Goal: Navigation & Orientation: Find specific page/section

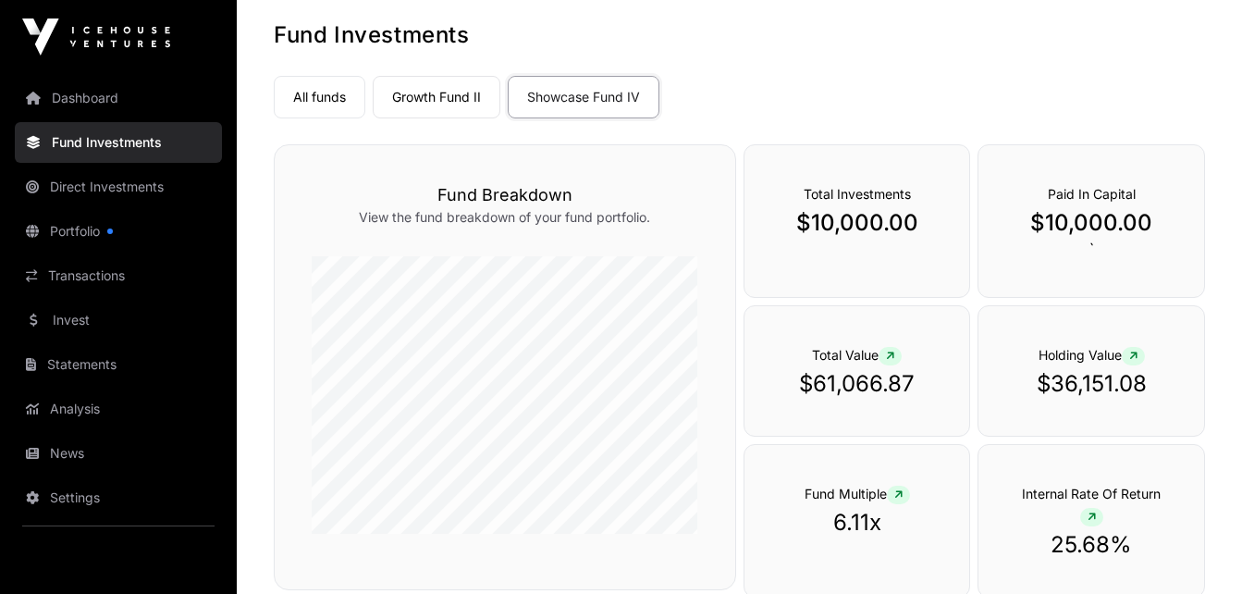
scroll to position [93, 0]
click at [414, 101] on link "Growth Fund II" at bounding box center [437, 96] width 128 height 43
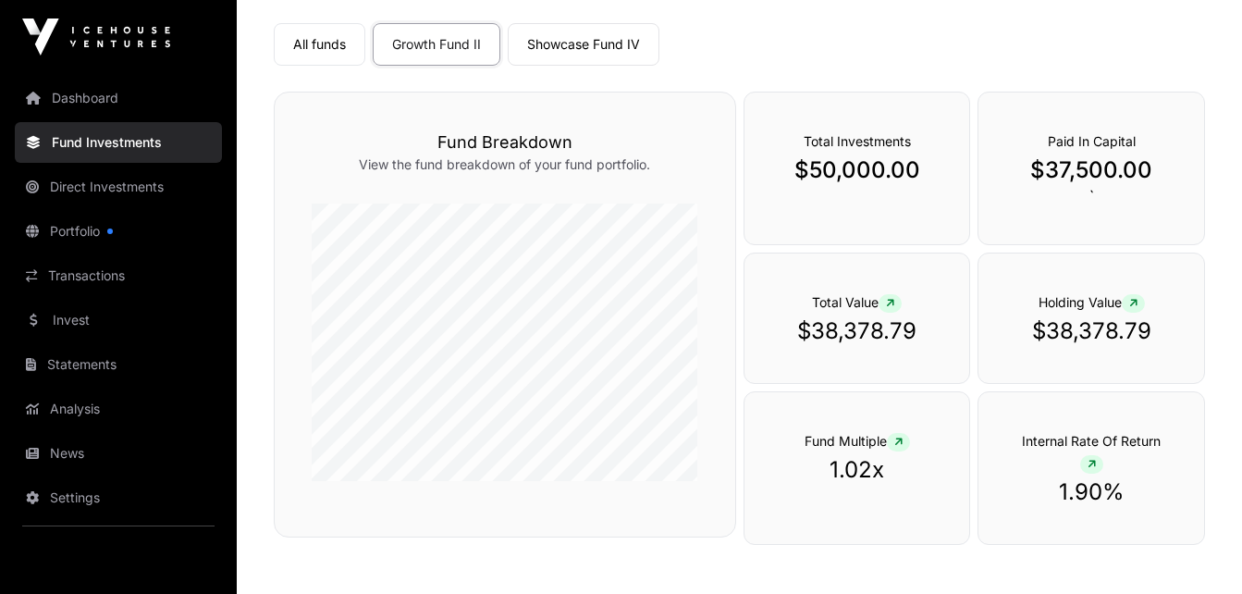
scroll to position [103, 0]
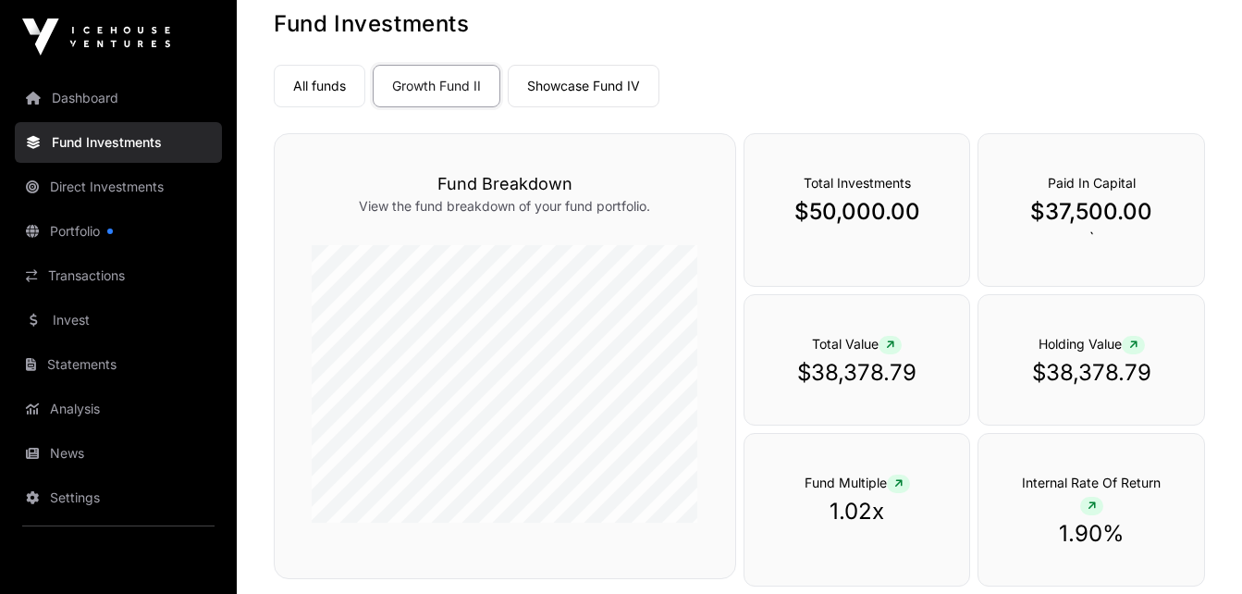
click at [557, 92] on link "Showcase Fund IV" at bounding box center [584, 86] width 152 height 43
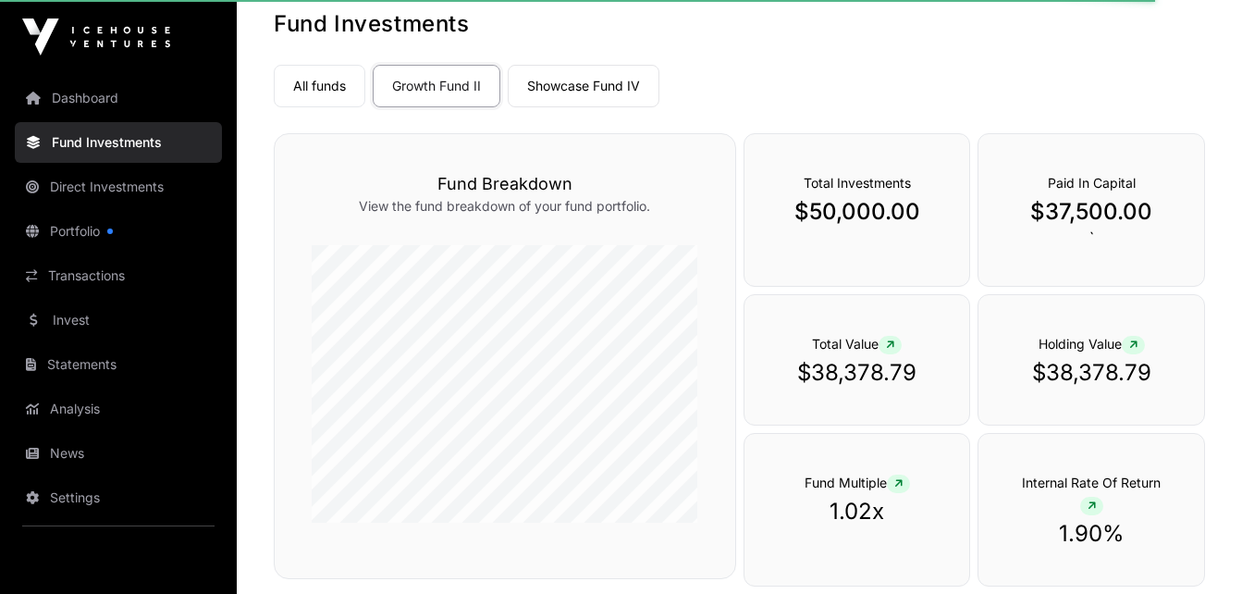
click at [554, 89] on link "Showcase Fund IV" at bounding box center [584, 86] width 152 height 43
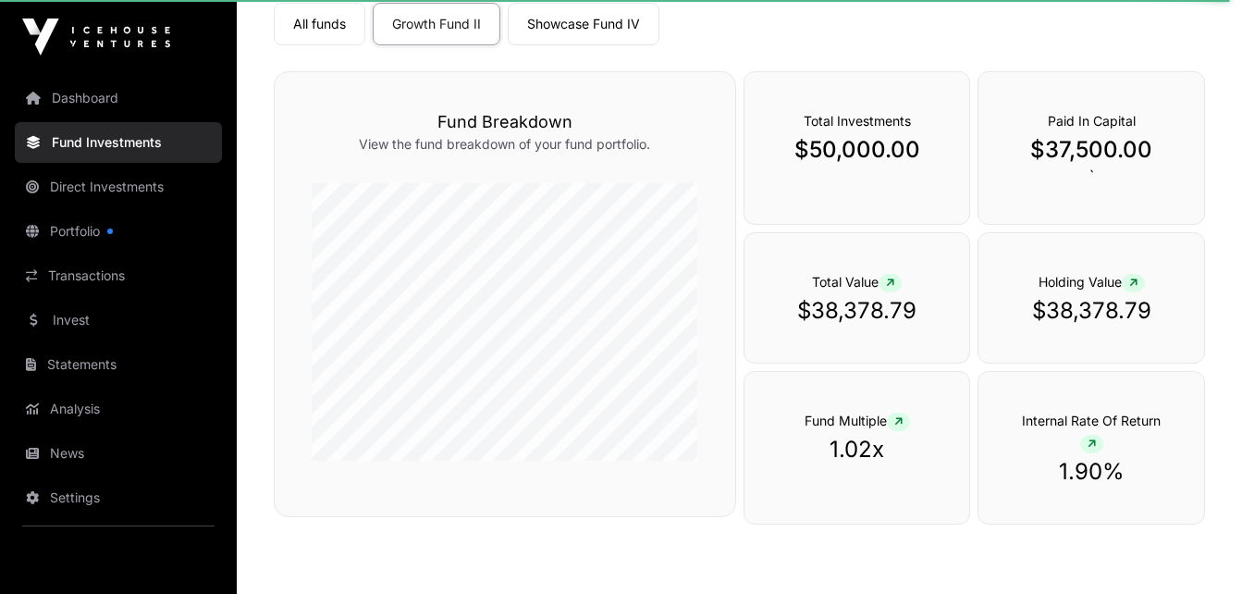
scroll to position [195, 0]
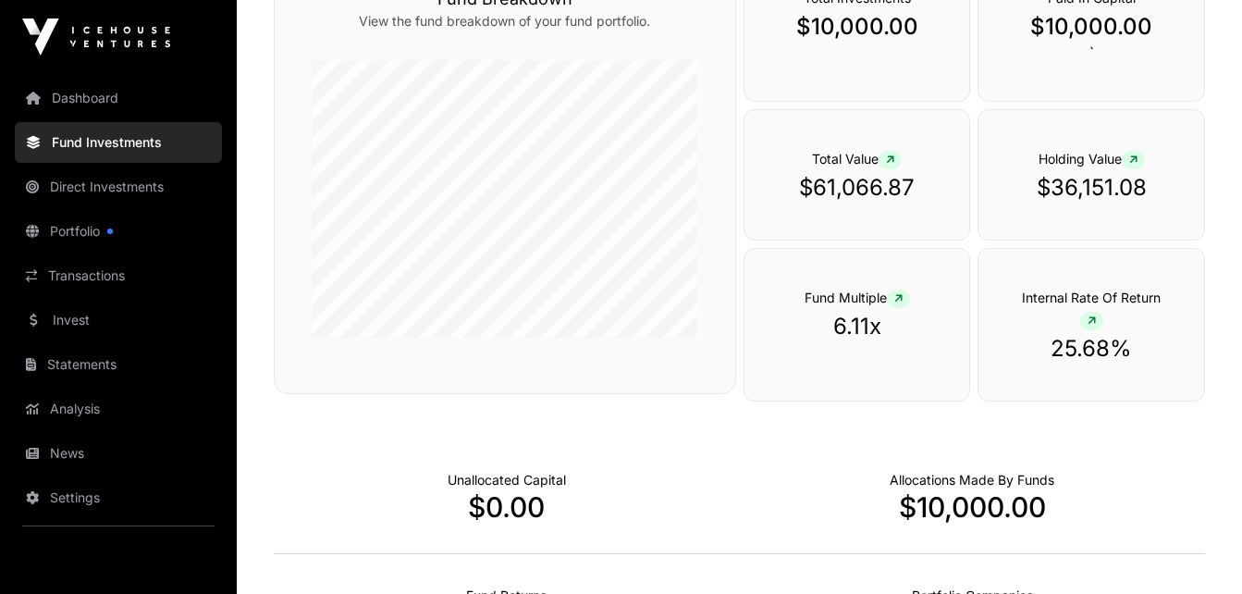
scroll to position [195, 0]
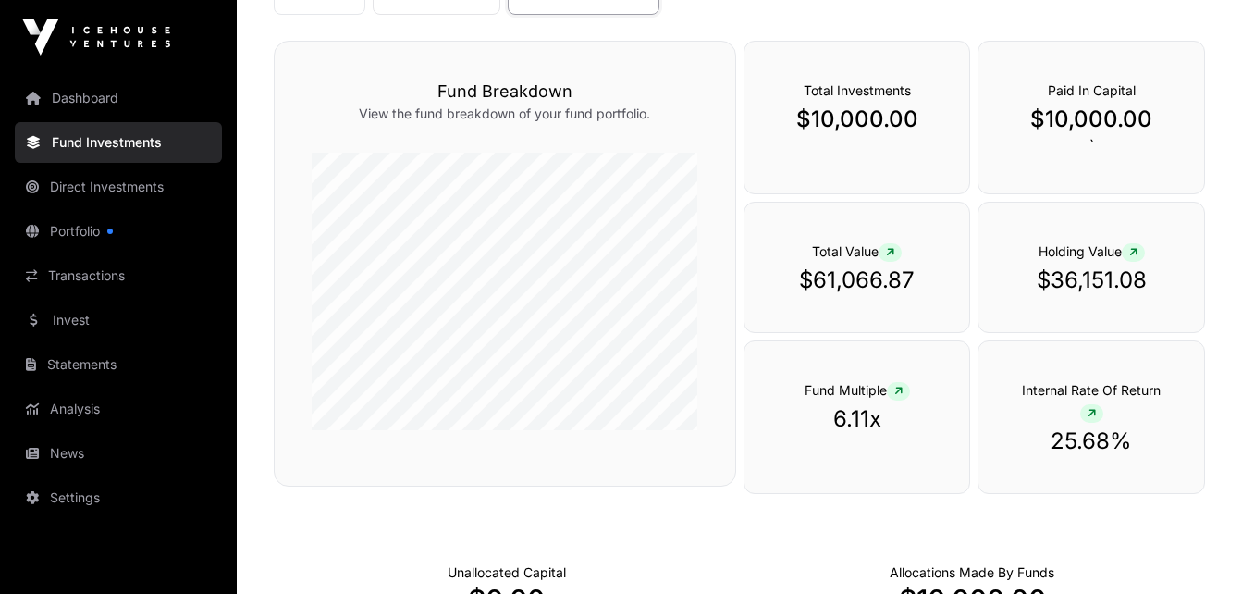
click at [84, 224] on link "Portfolio" at bounding box center [118, 231] width 207 height 41
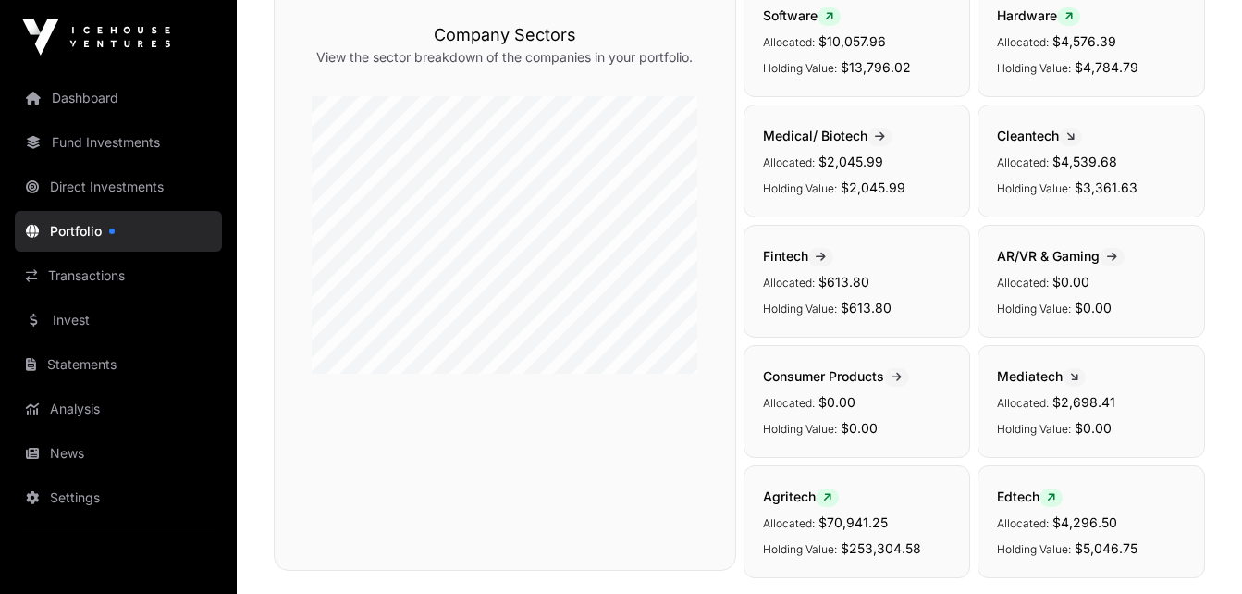
scroll to position [146, 0]
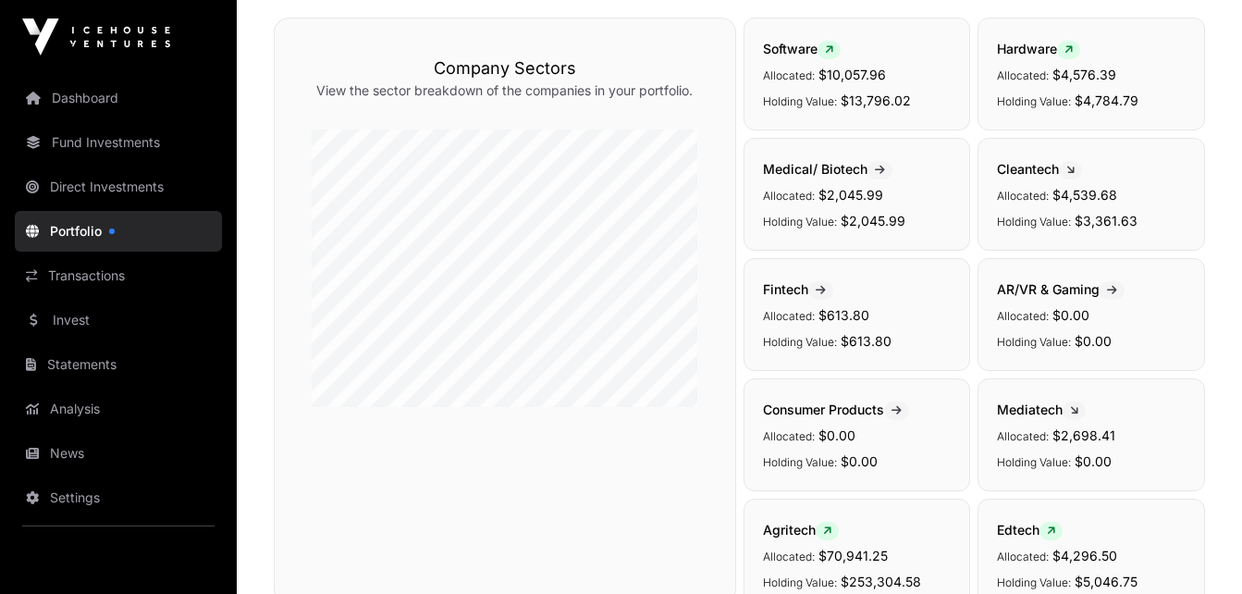
click at [74, 98] on link "Dashboard" at bounding box center [118, 98] width 207 height 41
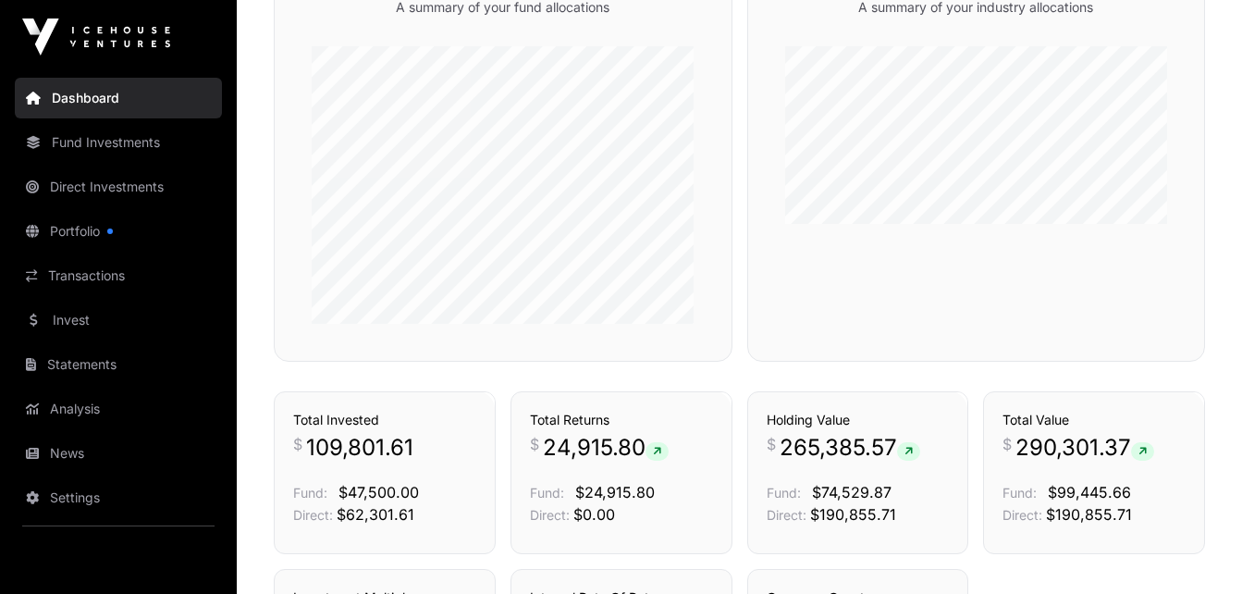
scroll to position [1018, 0]
